Goal: Task Accomplishment & Management: Use online tool/utility

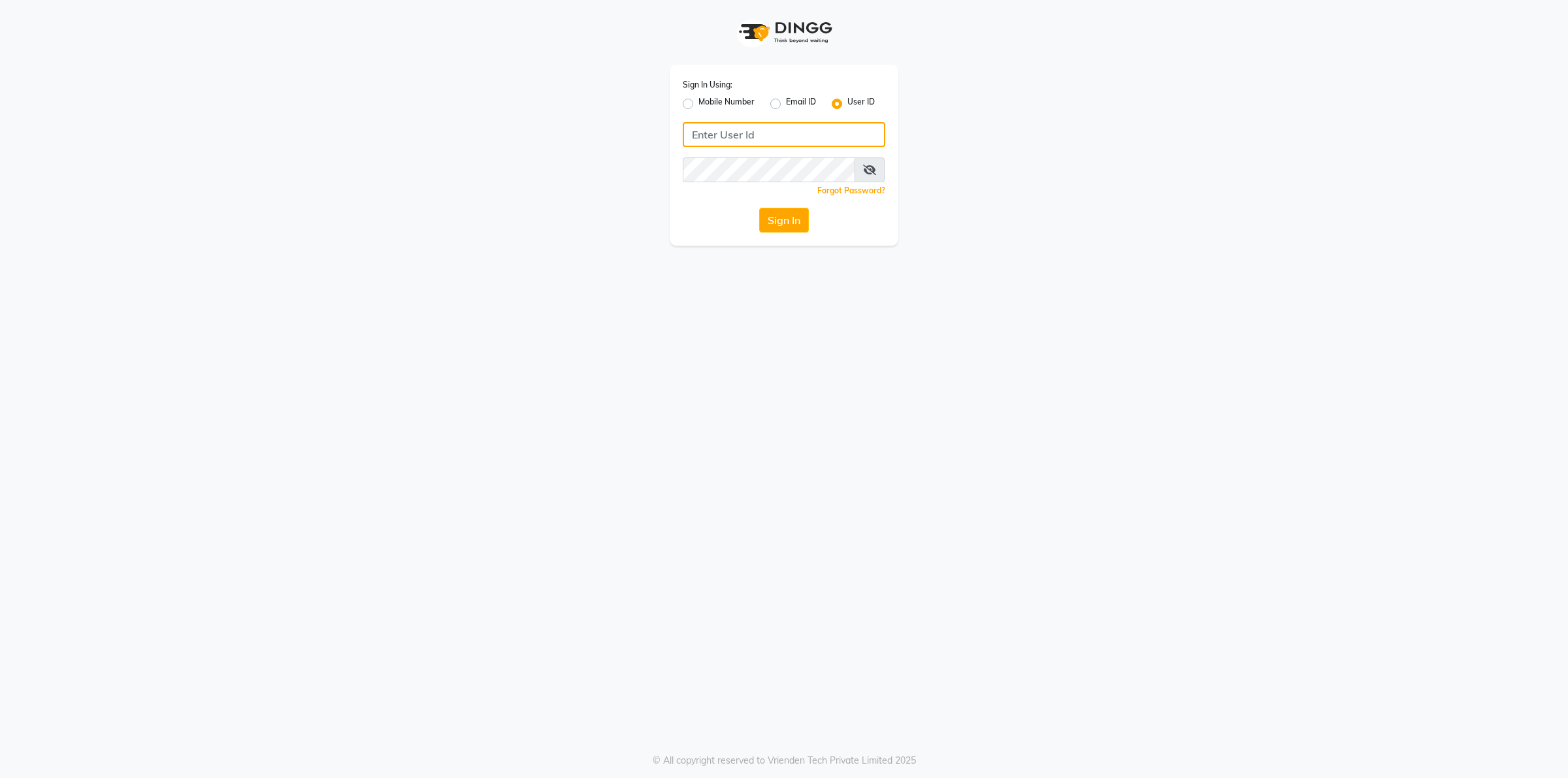
click at [714, 130] on input "Username" at bounding box center [784, 134] width 202 height 25
type input "naturals"
click at [759, 207] on button "Sign In" at bounding box center [784, 220] width 49 height 25
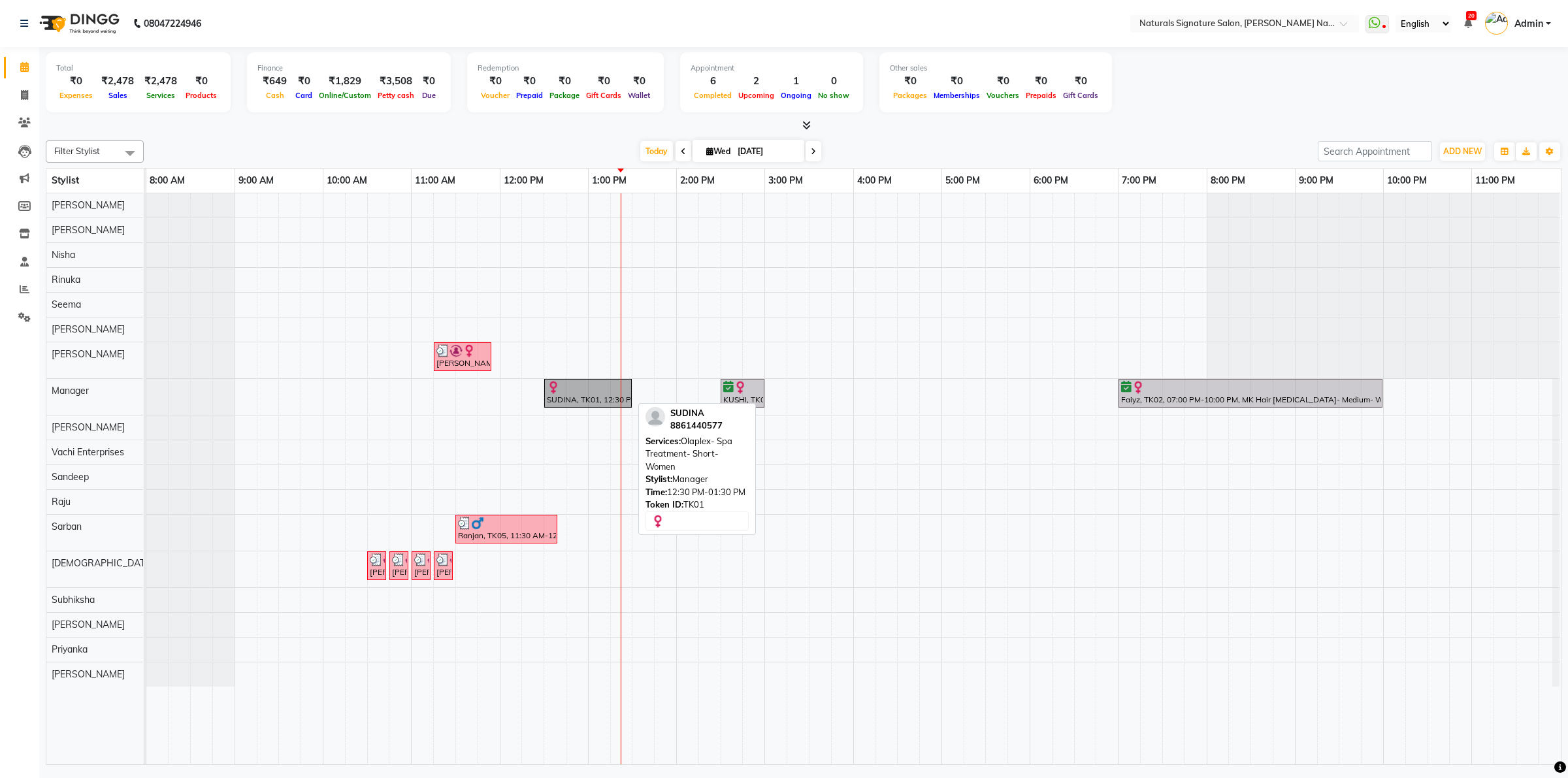
click at [596, 402] on div "SUDINA, TK01, 12:30 PM-01:30 PM, Olaplex- Spa Treatment- Short- Women" at bounding box center [588, 392] width 85 height 25
select select "1"
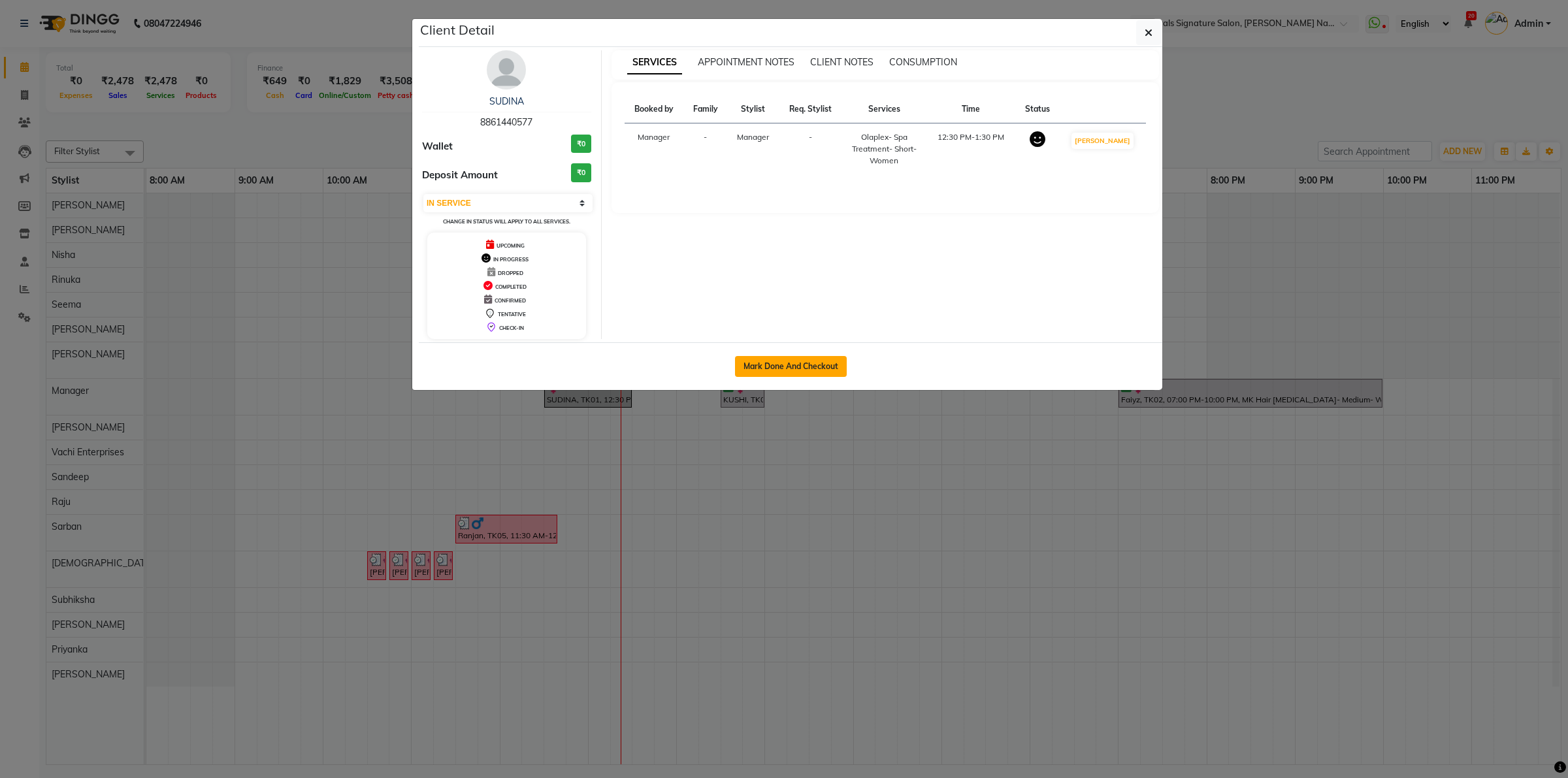
click at [765, 370] on button "Mark Done And Checkout" at bounding box center [790, 367] width 112 height 21
select select "service"
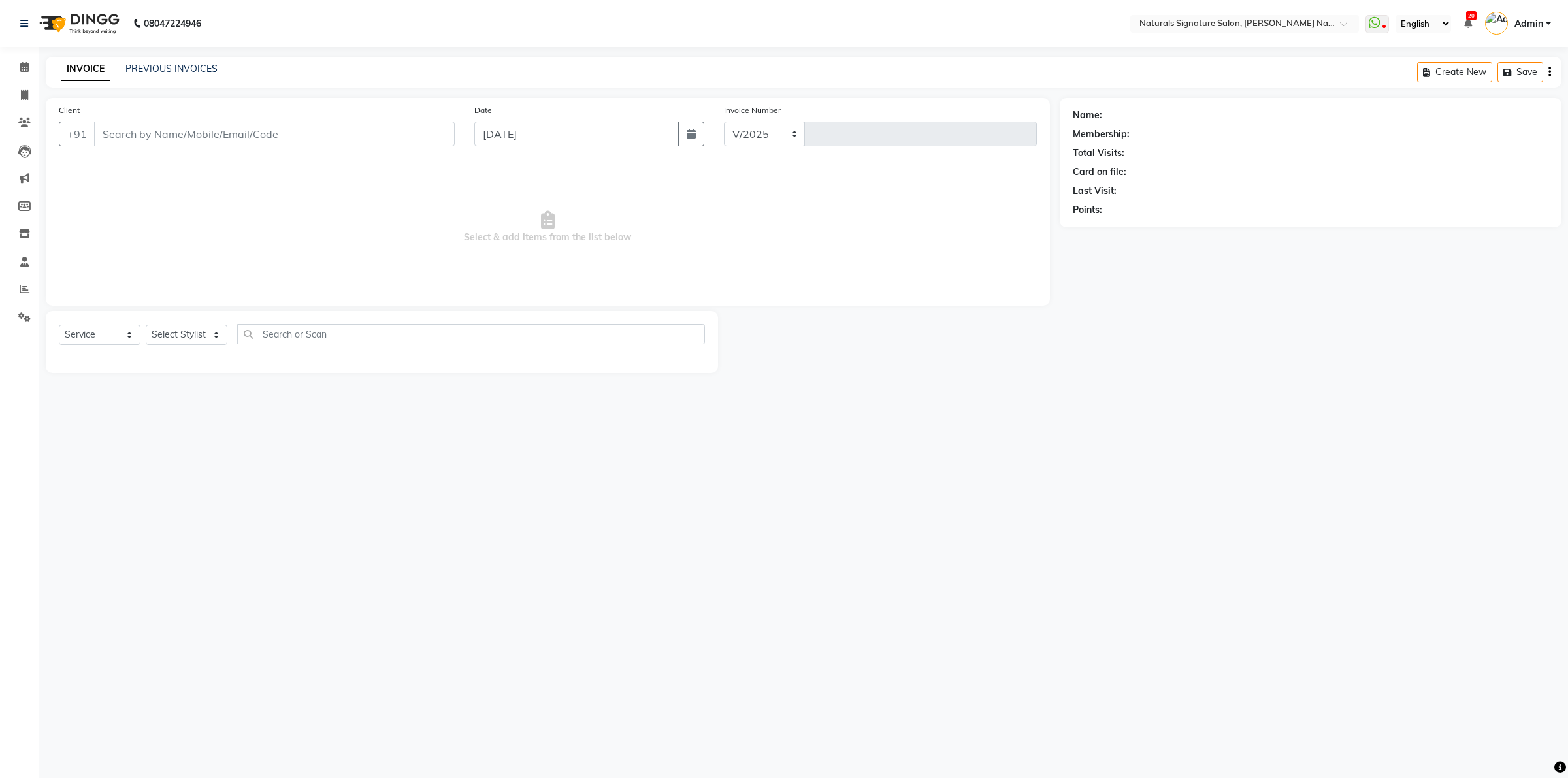
select select "6135"
type input "5129"
type input "8861440577"
select select "45690"
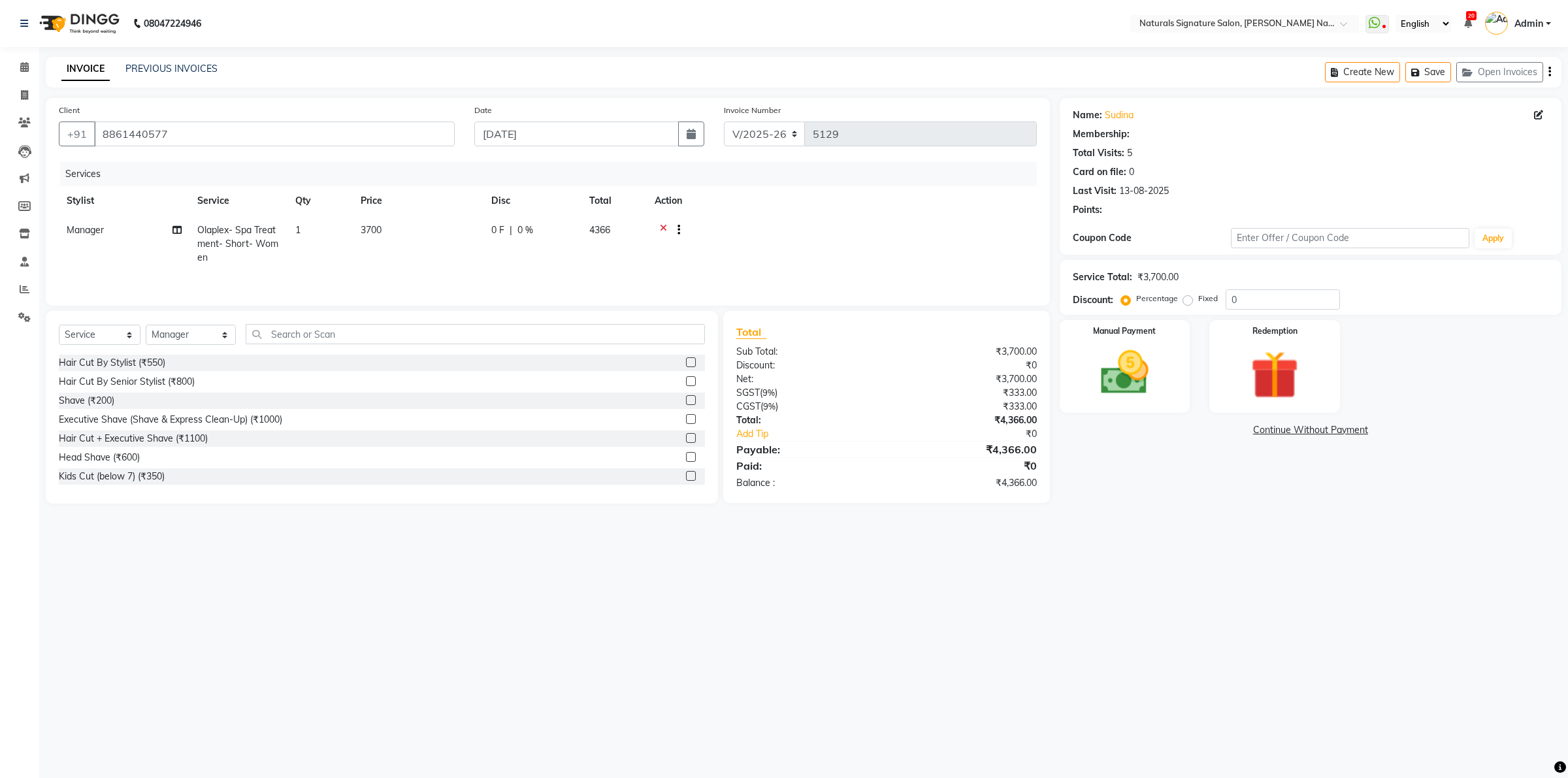
select select "1: Object"
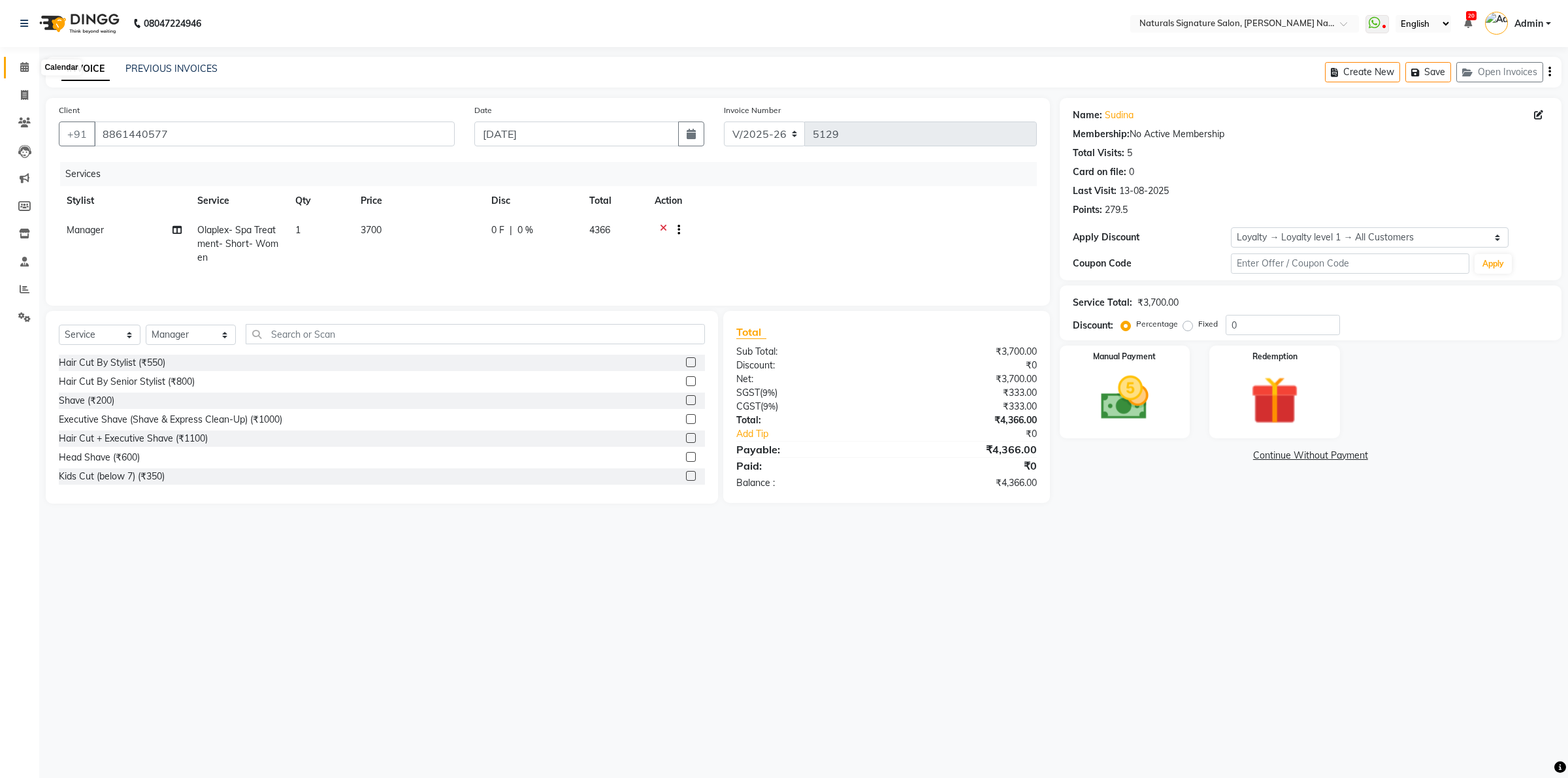
click at [31, 72] on span at bounding box center [24, 67] width 22 height 15
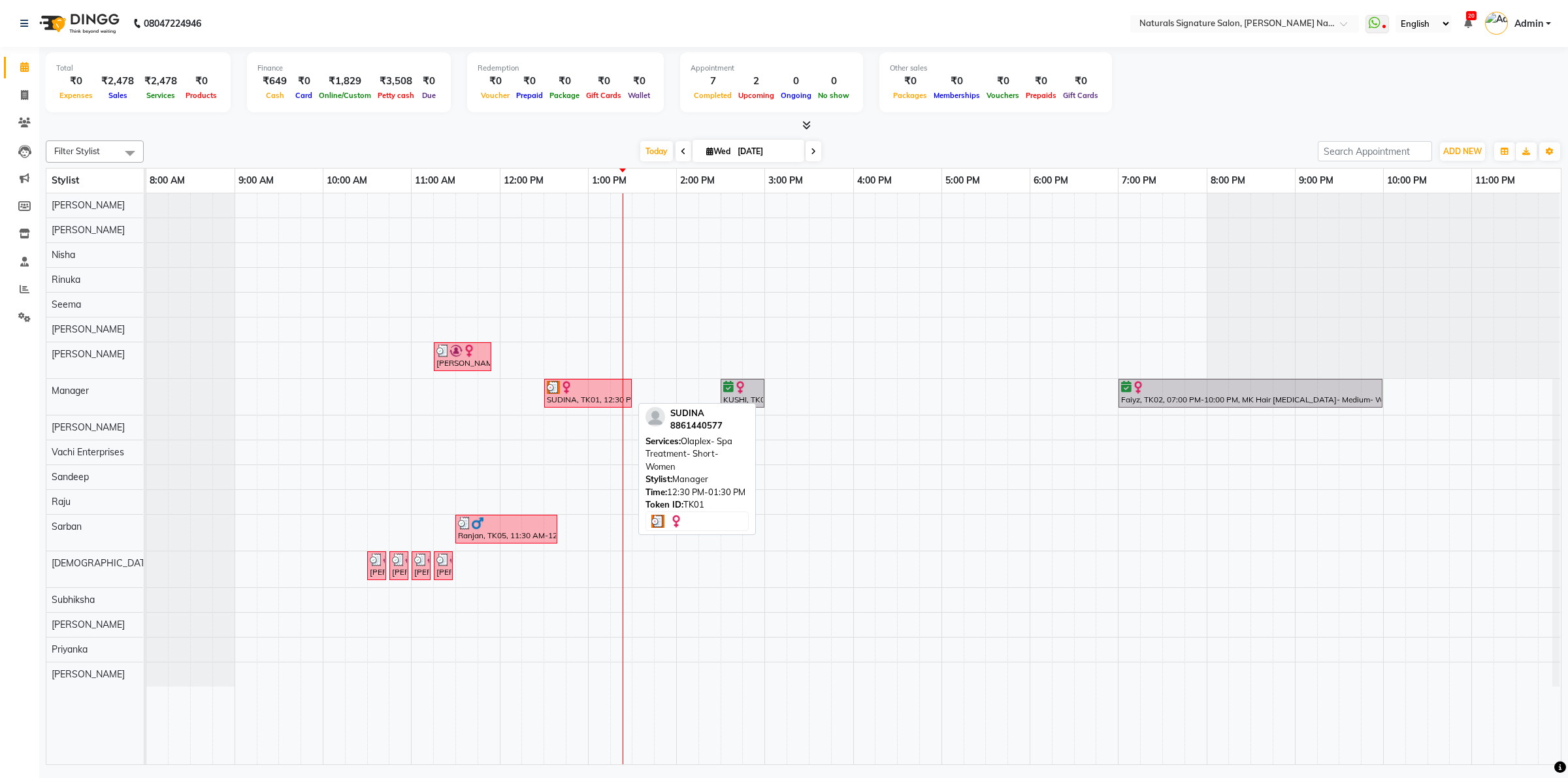
click at [594, 394] on div at bounding box center [587, 386] width 82 height 13
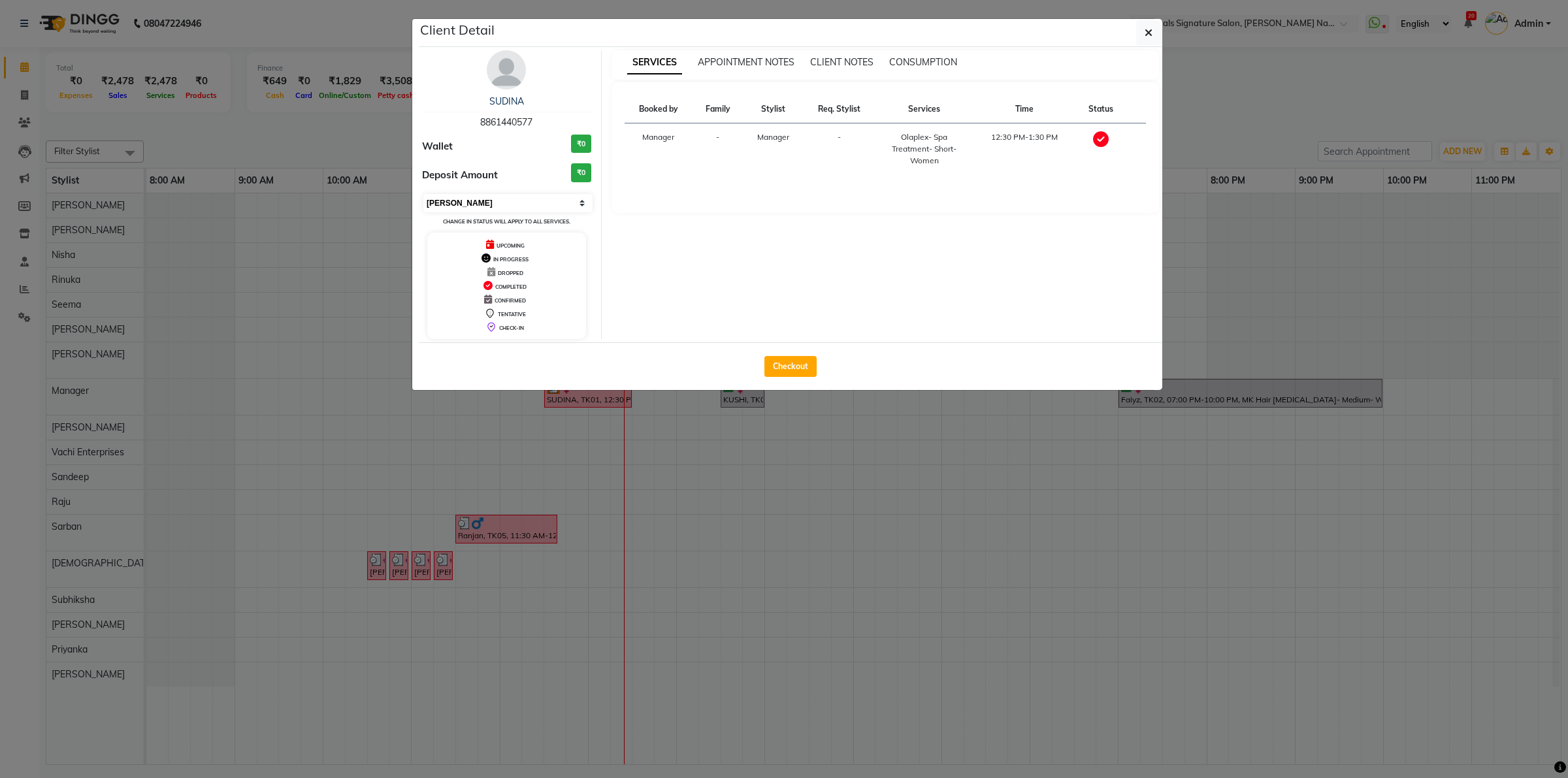
click at [526, 196] on select "Select MARK DONE UPCOMING" at bounding box center [508, 202] width 170 height 18
click at [423, 194] on select "Select MARK DONE UPCOMING" at bounding box center [508, 202] width 170 height 18
click at [1110, 136] on button "START" at bounding box center [1119, 140] width 27 height 16
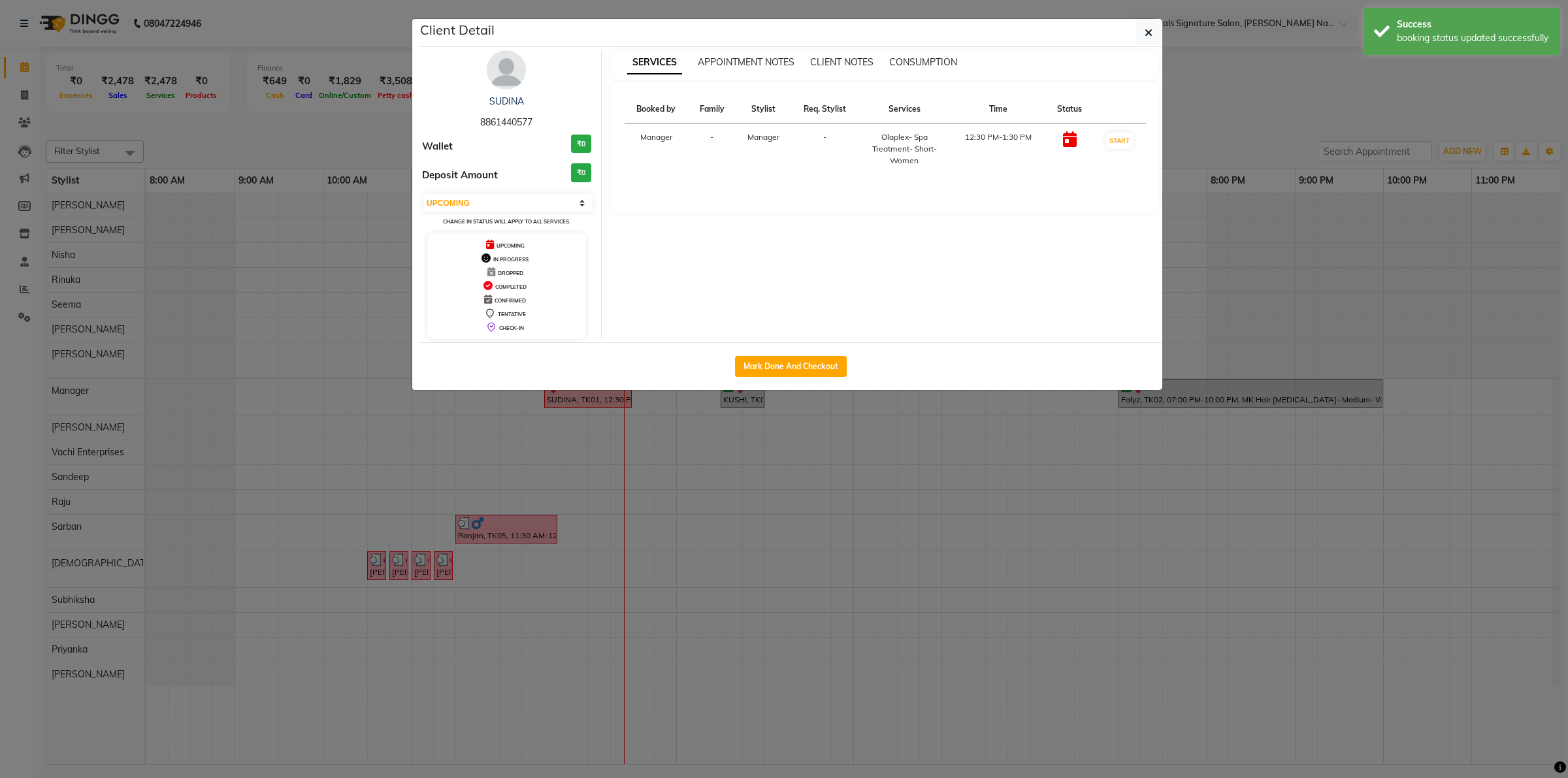
select select "1"
drag, startPoint x: 1144, startPoint y: 41, endPoint x: 1044, endPoint y: 119, distance: 126.8
click at [1144, 41] on button "button" at bounding box center [1149, 32] width 25 height 25
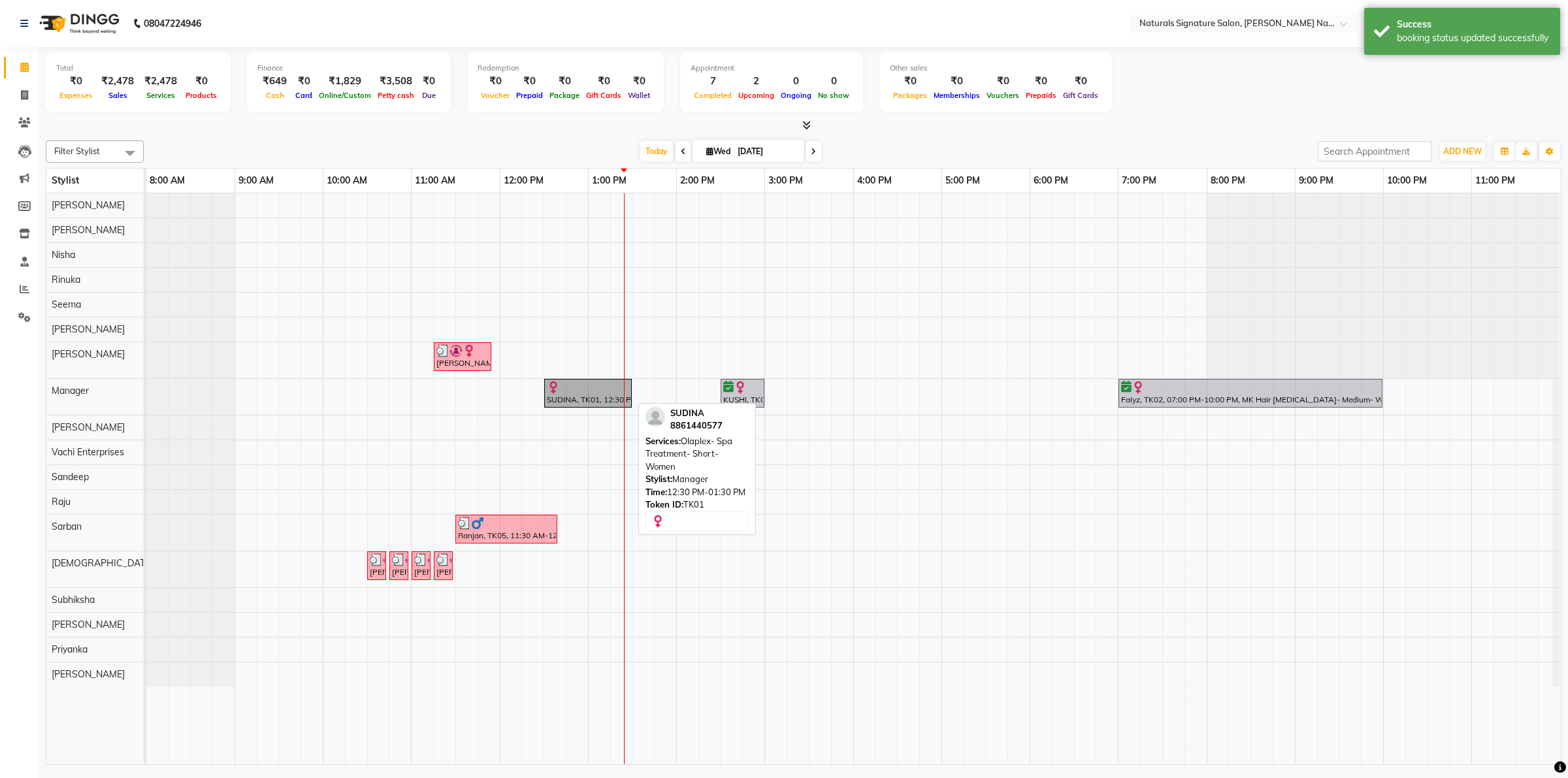
click at [573, 389] on div at bounding box center [587, 386] width 82 height 13
select select "1"
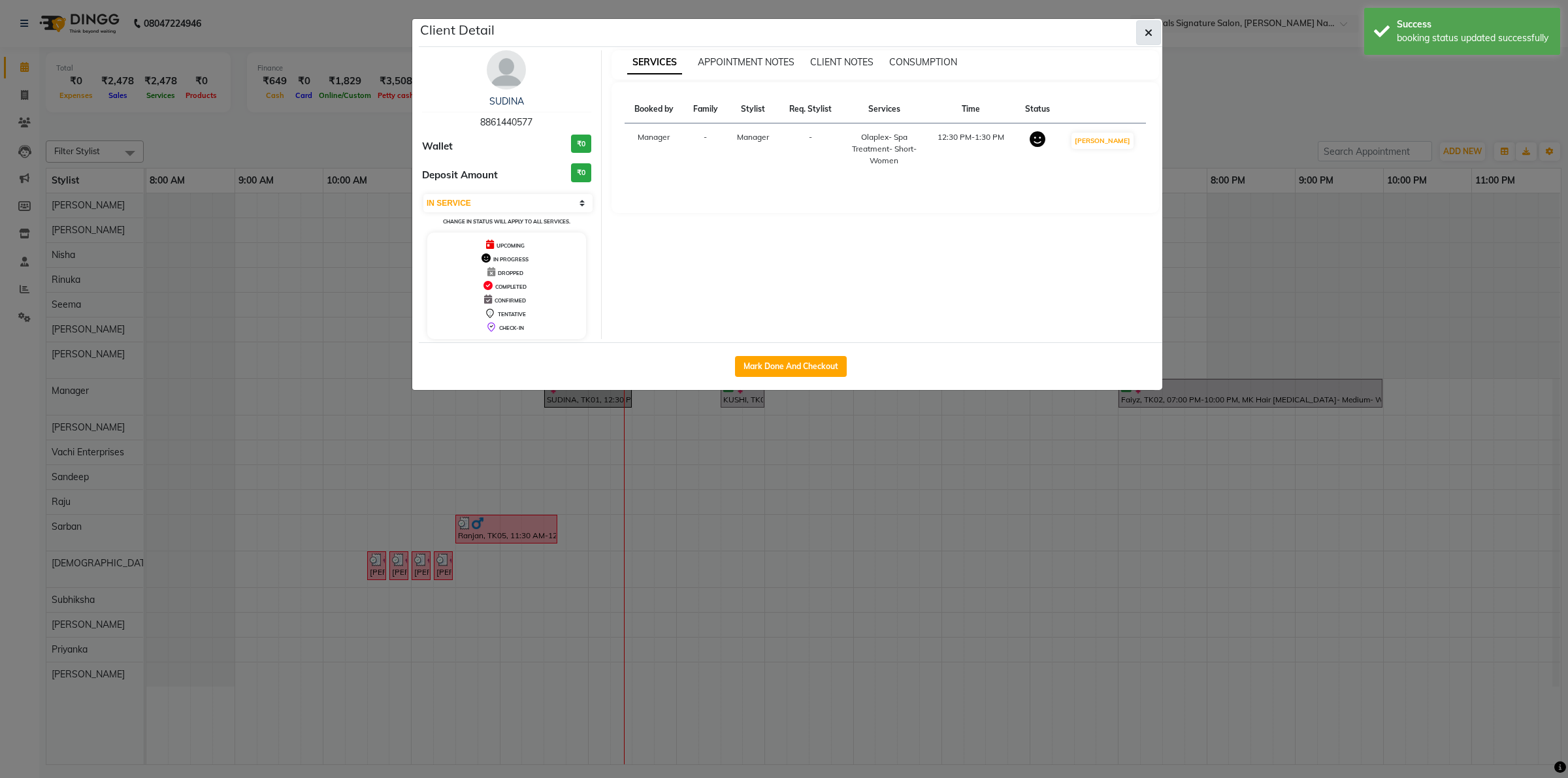
click at [1147, 40] on button "button" at bounding box center [1149, 32] width 25 height 25
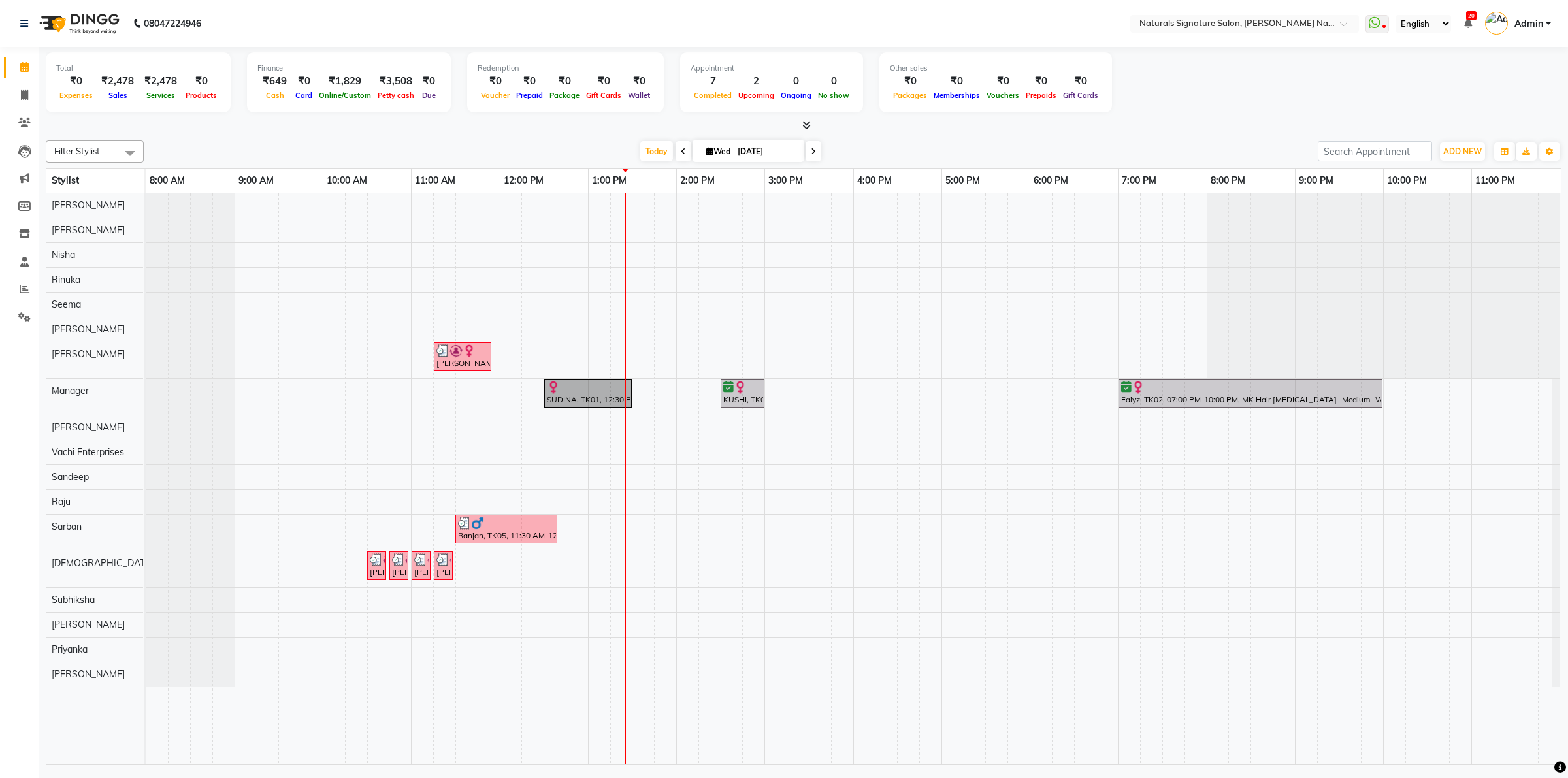
click at [511, 695] on td at bounding box center [511, 479] width 22 height 571
